Goal: Obtain resource: Download file/media

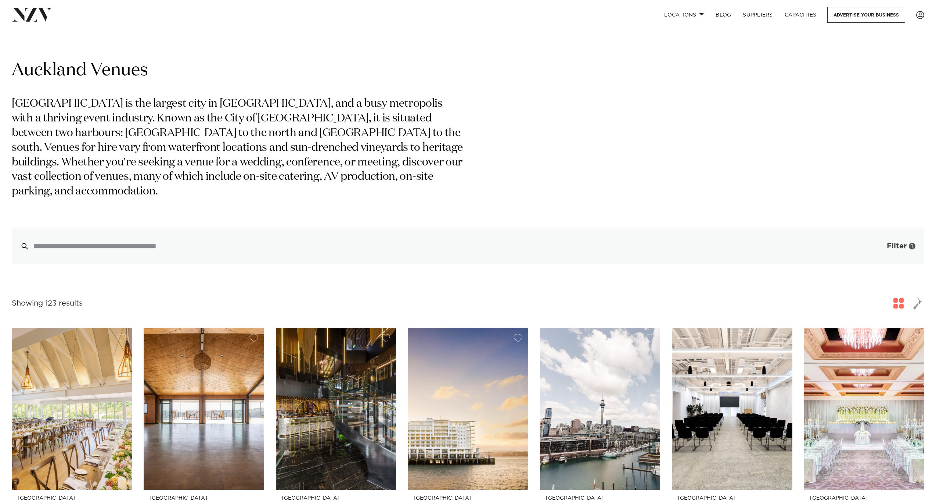
click at [885, 239] on button "Filter 1" at bounding box center [893, 246] width 61 height 35
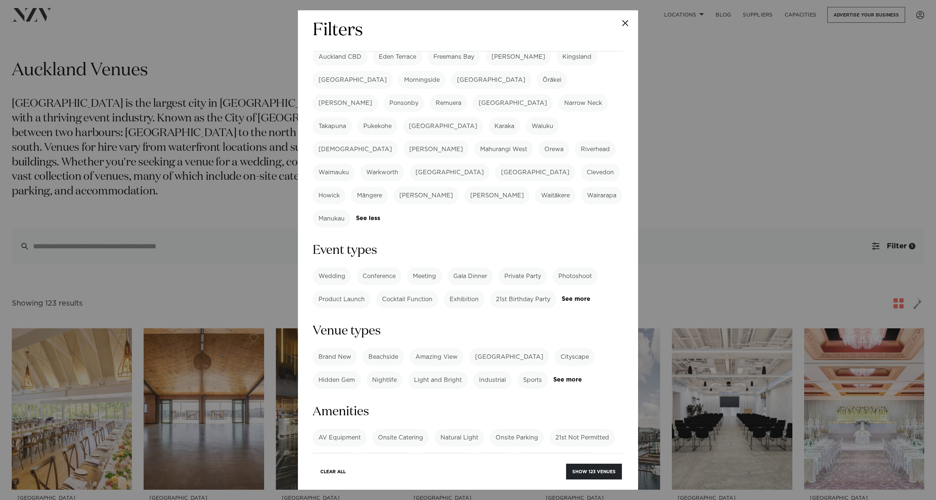
scroll to position [178, 0]
click at [418, 289] on label "Cocktail Function" at bounding box center [407, 298] width 62 height 18
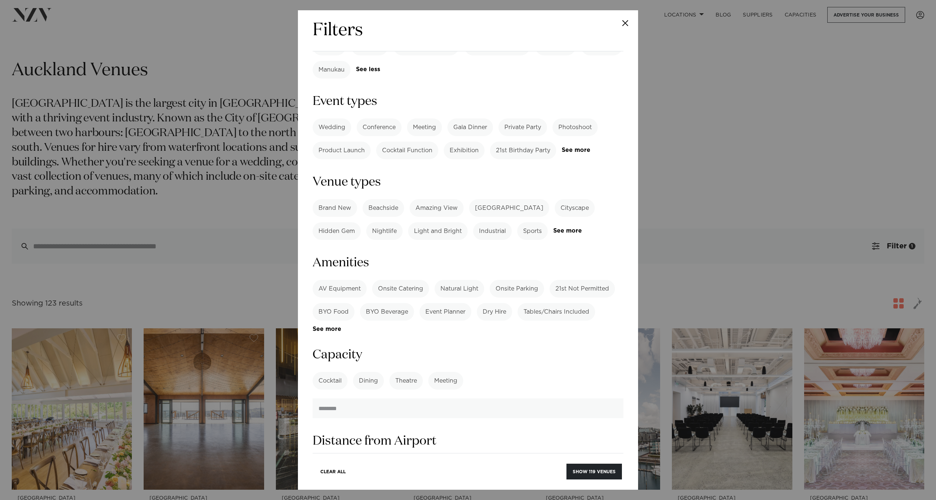
scroll to position [344, 0]
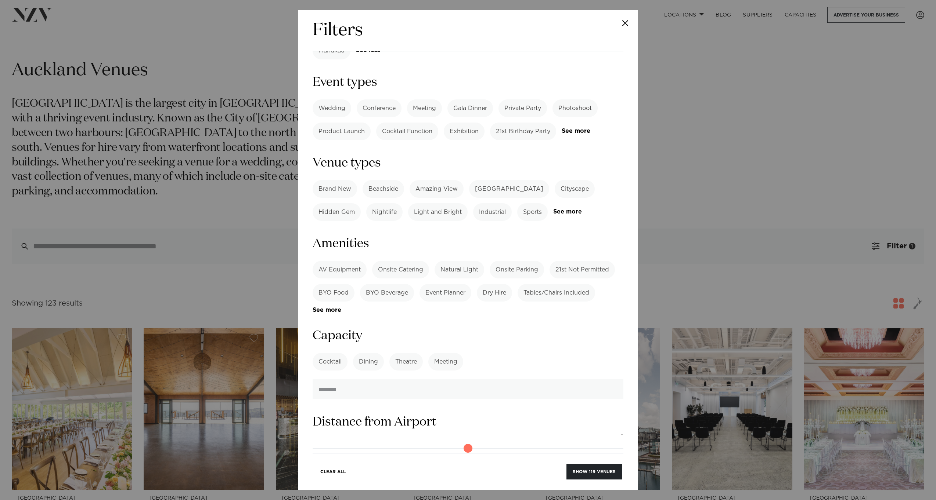
click at [382, 284] on label "BYO Beverage" at bounding box center [387, 293] width 54 height 18
click at [343, 284] on label "BYO Food" at bounding box center [333, 293] width 42 height 18
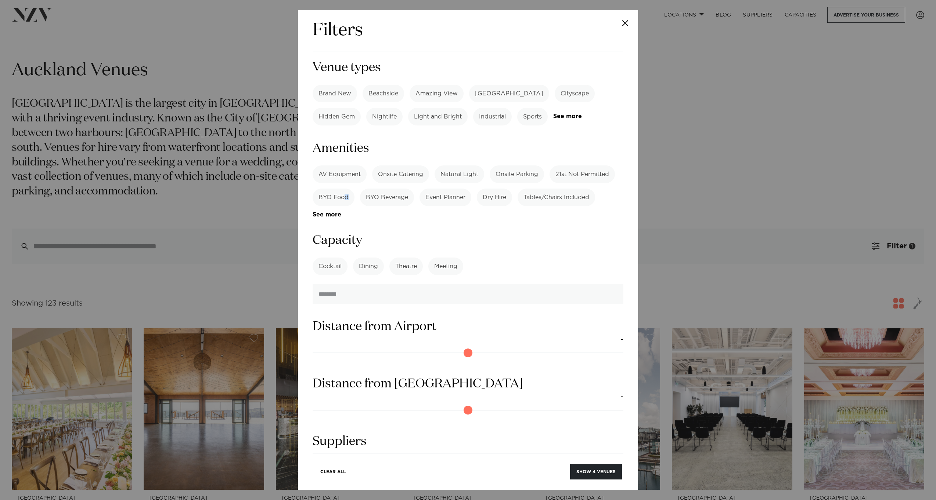
scroll to position [440, 0]
click at [594, 473] on button "Show 4 venues" at bounding box center [596, 472] width 52 height 16
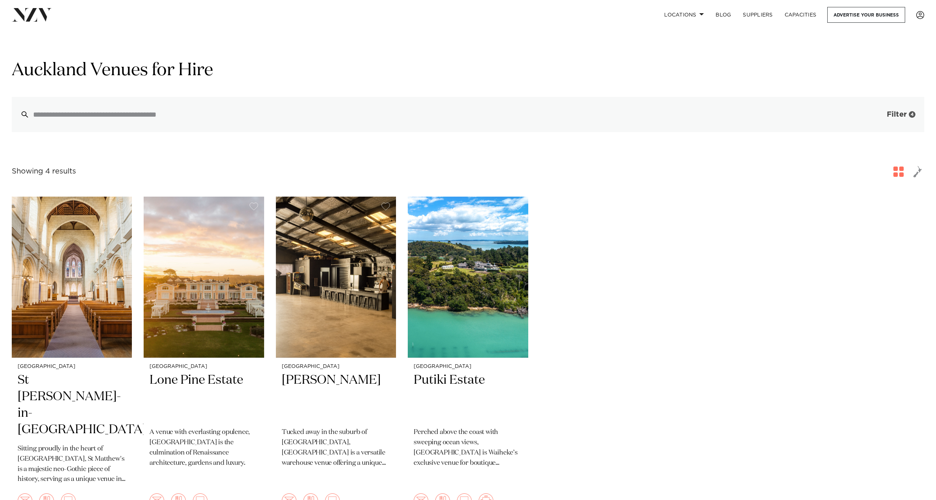
click at [889, 115] on span "Filter" at bounding box center [896, 114] width 20 height 7
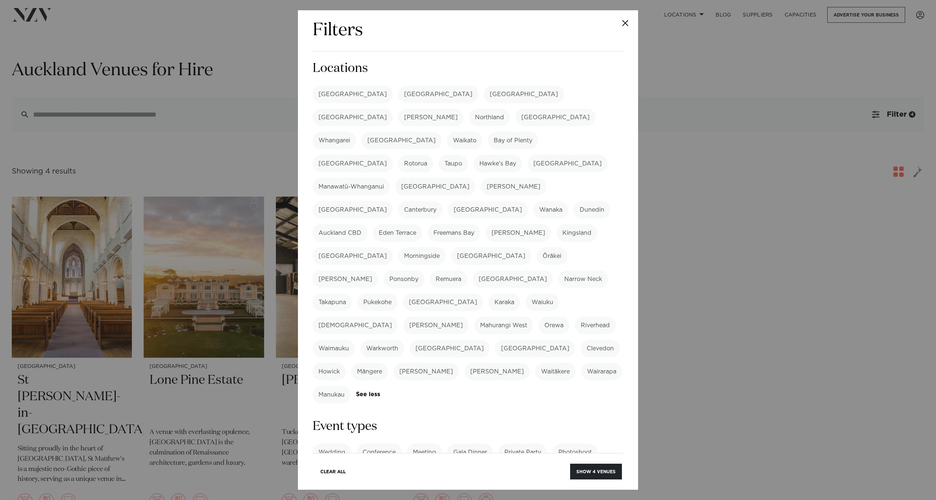
click at [402, 467] on label "Cocktail Function" at bounding box center [407, 476] width 62 height 18
click at [594, 473] on button "Show 6 venues" at bounding box center [596, 472] width 52 height 16
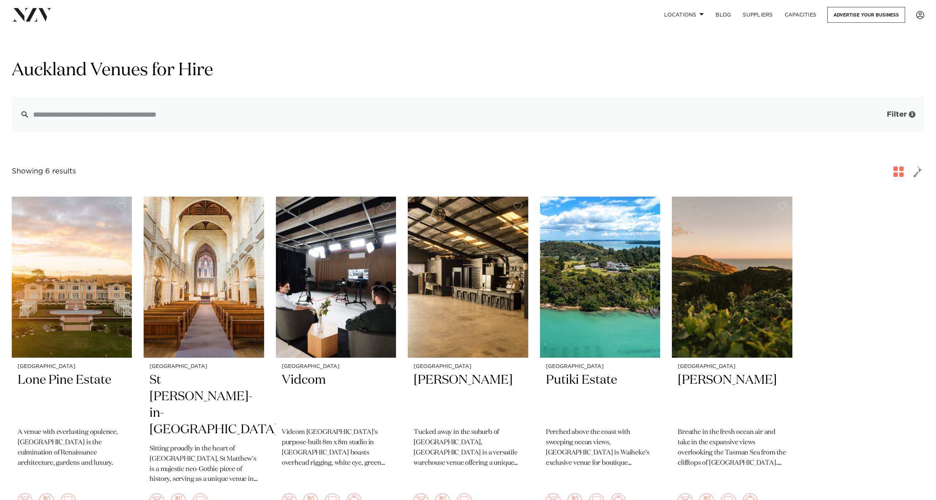
click at [904, 117] on span "Filter" at bounding box center [896, 114] width 20 height 7
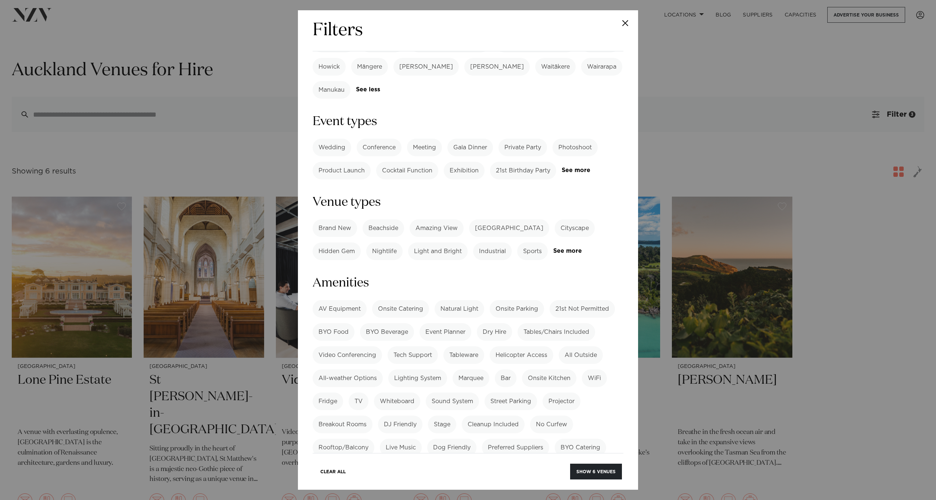
scroll to position [307, 0]
click at [381, 322] on label "BYO Beverage" at bounding box center [387, 331] width 54 height 18
click at [341, 322] on label "BYO Food" at bounding box center [333, 331] width 42 height 18
click at [593, 470] on button "Show 123 venues" at bounding box center [594, 472] width 56 height 16
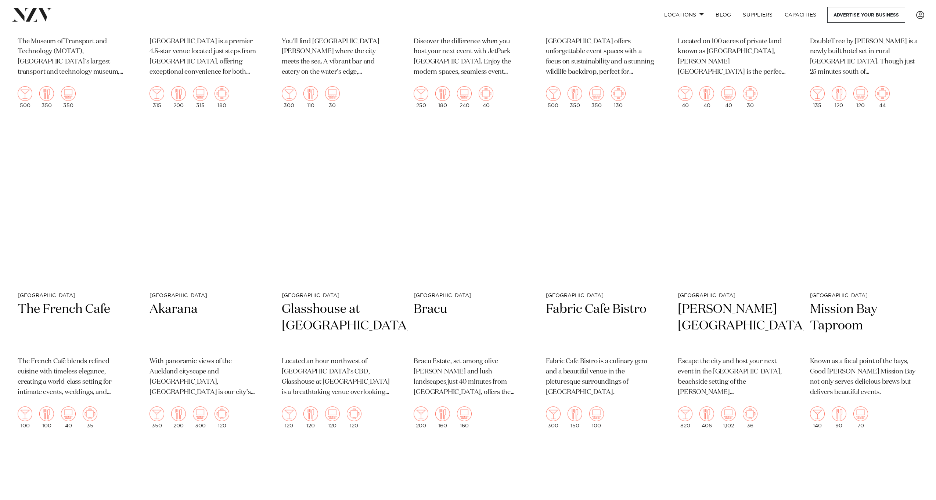
scroll to position [2147, 0]
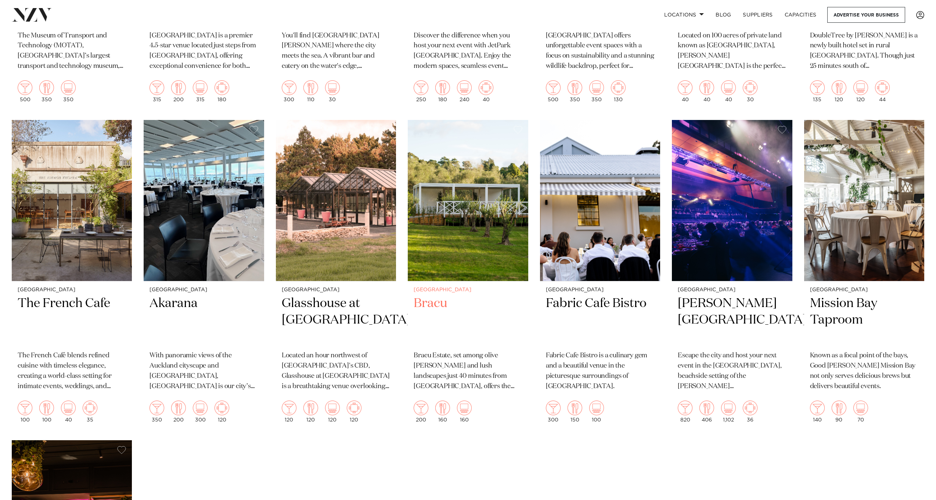
click at [430, 296] on h2 "Bracu" at bounding box center [467, 321] width 108 height 50
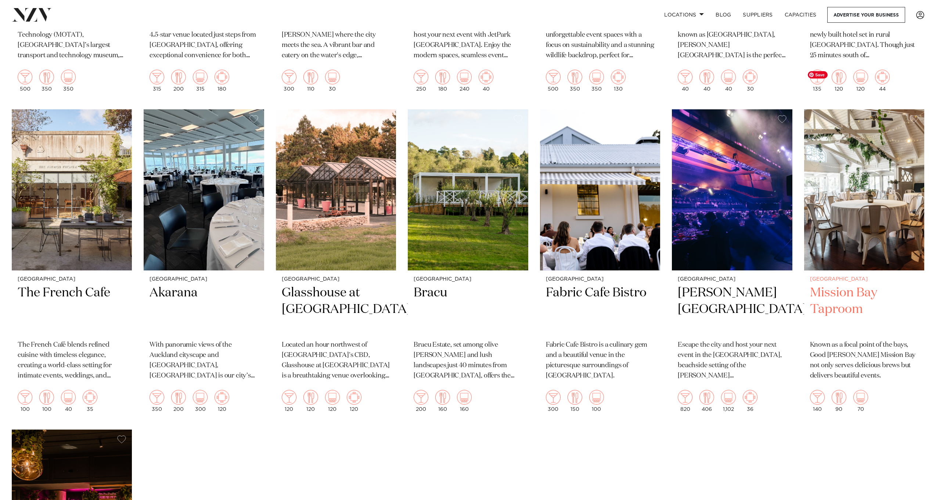
scroll to position [2158, 0]
click at [845, 285] on h2 "Mission Bay Taproom" at bounding box center [864, 310] width 108 height 50
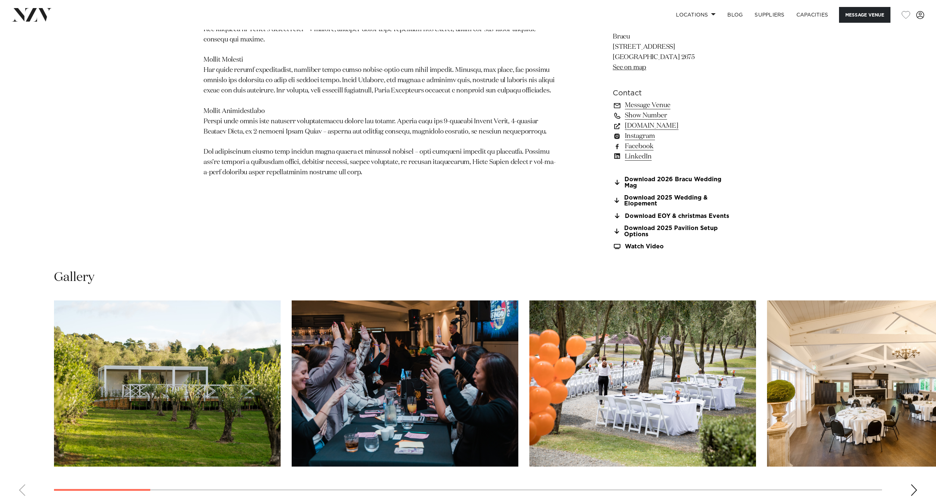
scroll to position [758, 0]
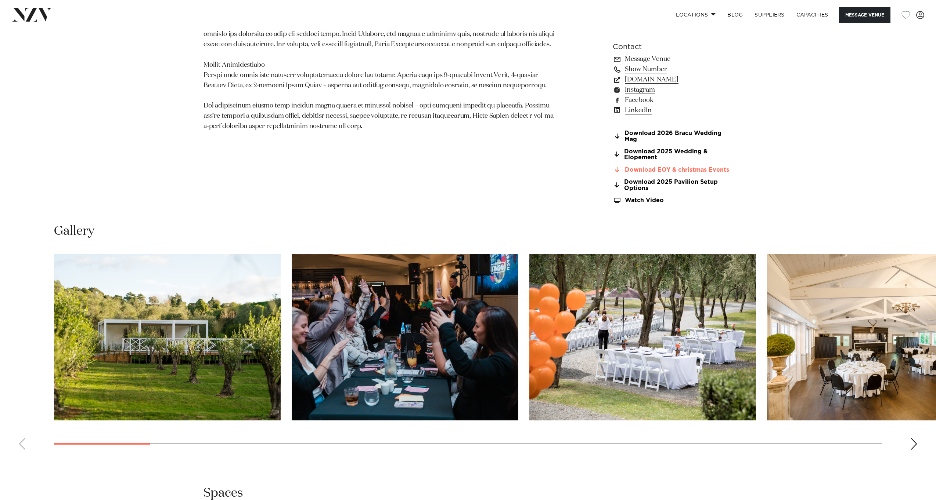
click at [677, 168] on link "Download EOY & christmas Events" at bounding box center [672, 170] width 120 height 7
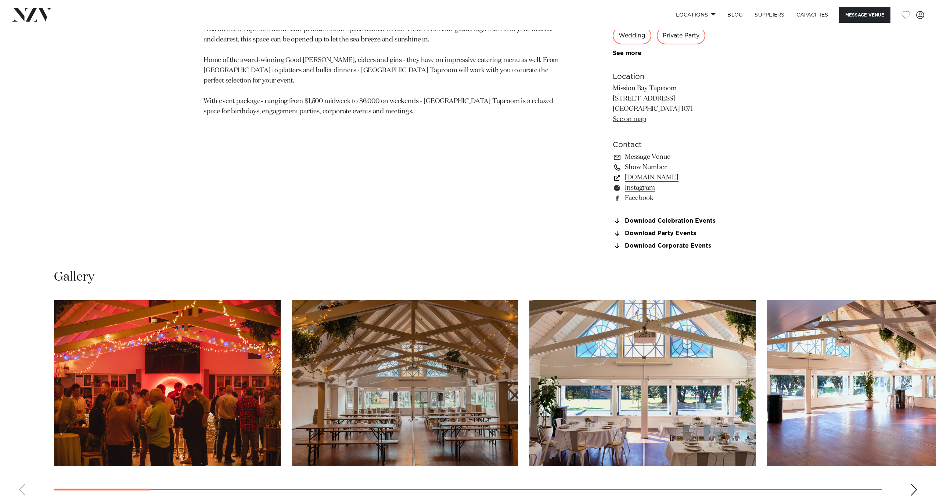
scroll to position [637, 0]
click at [676, 220] on link "Download Celebration Events" at bounding box center [672, 221] width 120 height 7
